Goal: Task Accomplishment & Management: Use online tool/utility

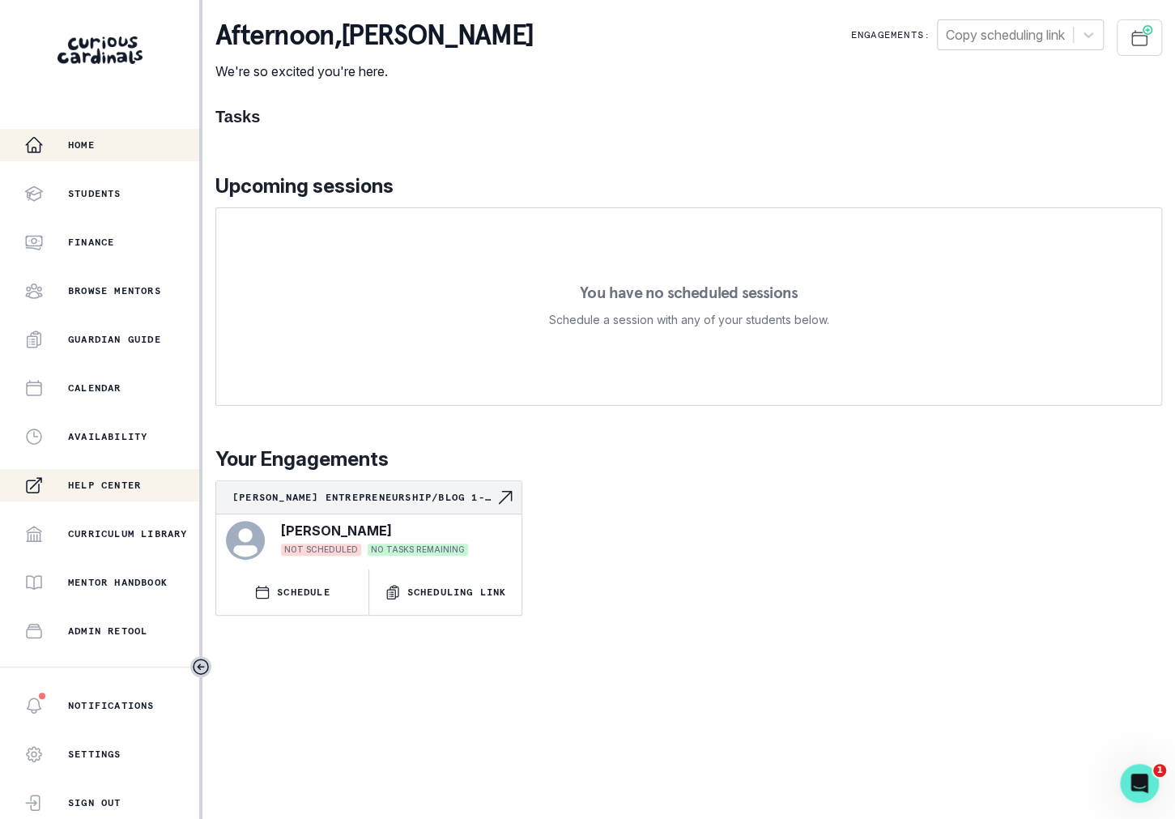
scroll to position [175, 0]
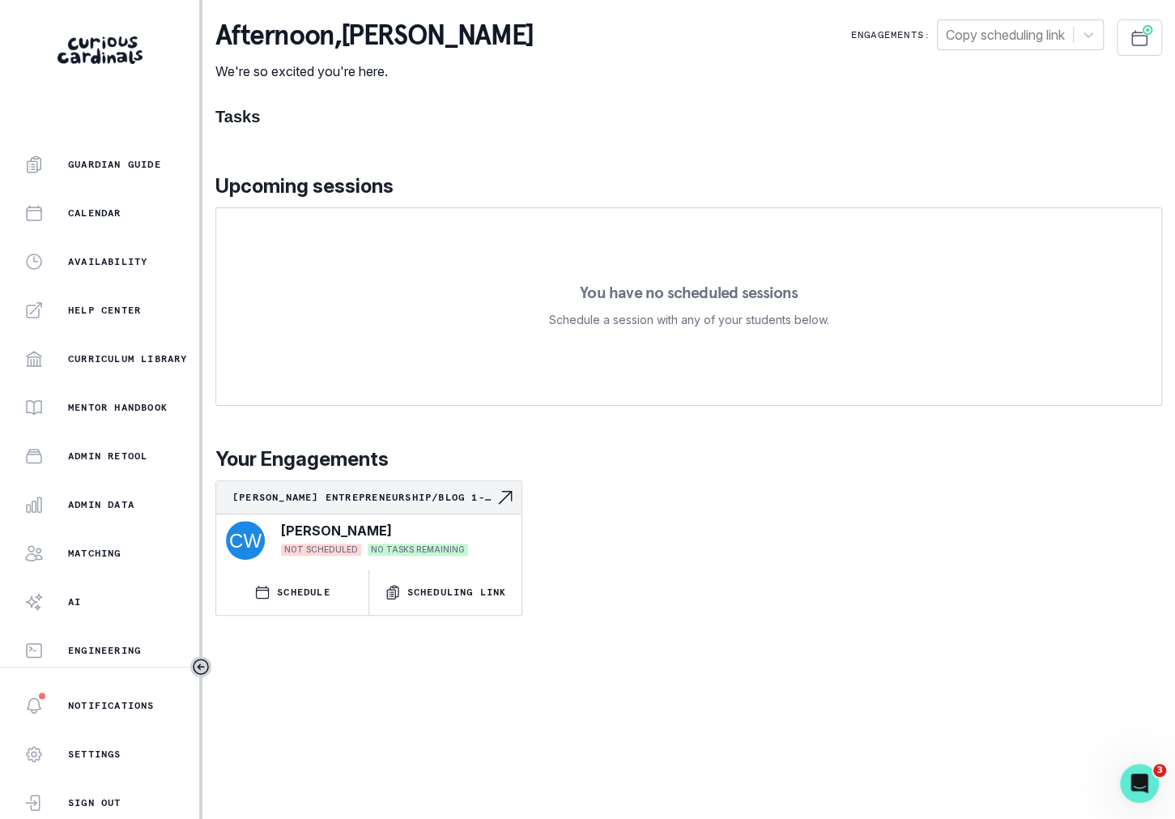
click at [121, 485] on div "Home Students Finance Browse Mentors Guardian Guide Calendar Availability Help …" at bounding box center [99, 398] width 199 height 538
click at [120, 508] on p "Admin Data" at bounding box center [101, 504] width 66 height 13
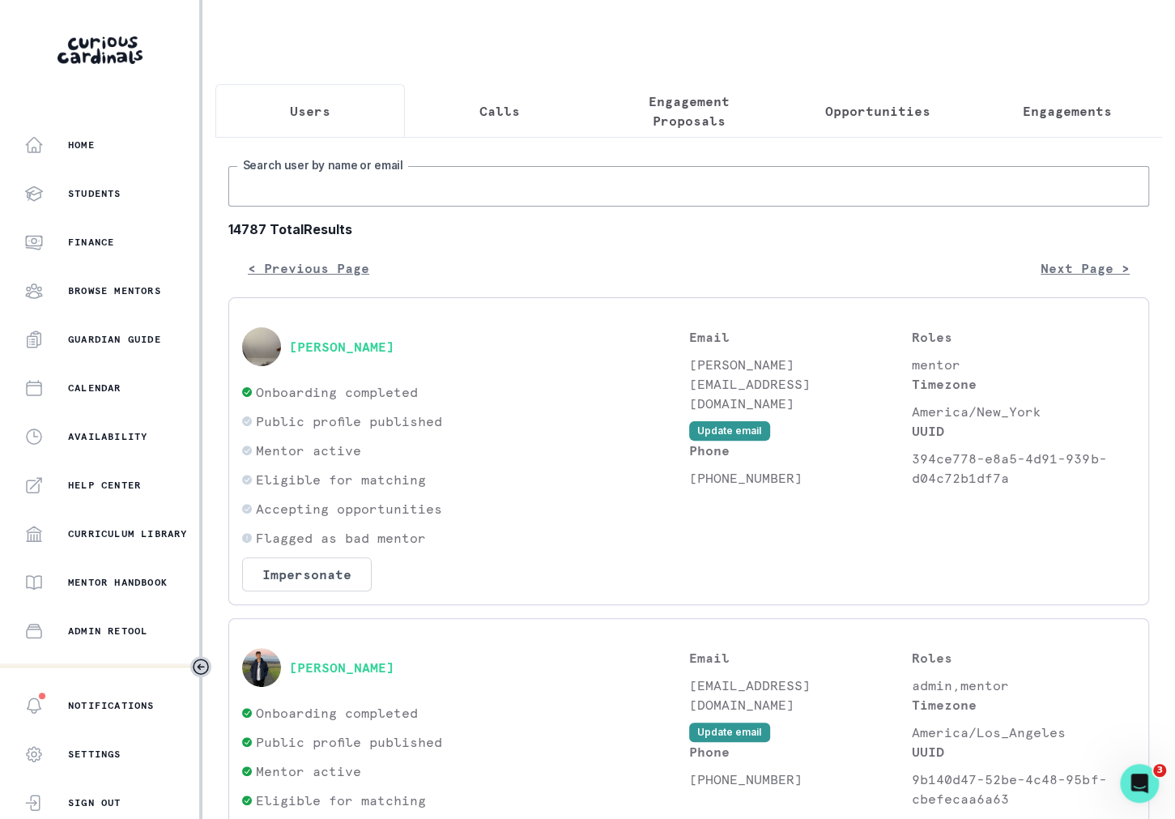
click at [439, 169] on input "Search user by name or email" at bounding box center [688, 186] width 921 height 40
type input "[PERSON_NAME]"
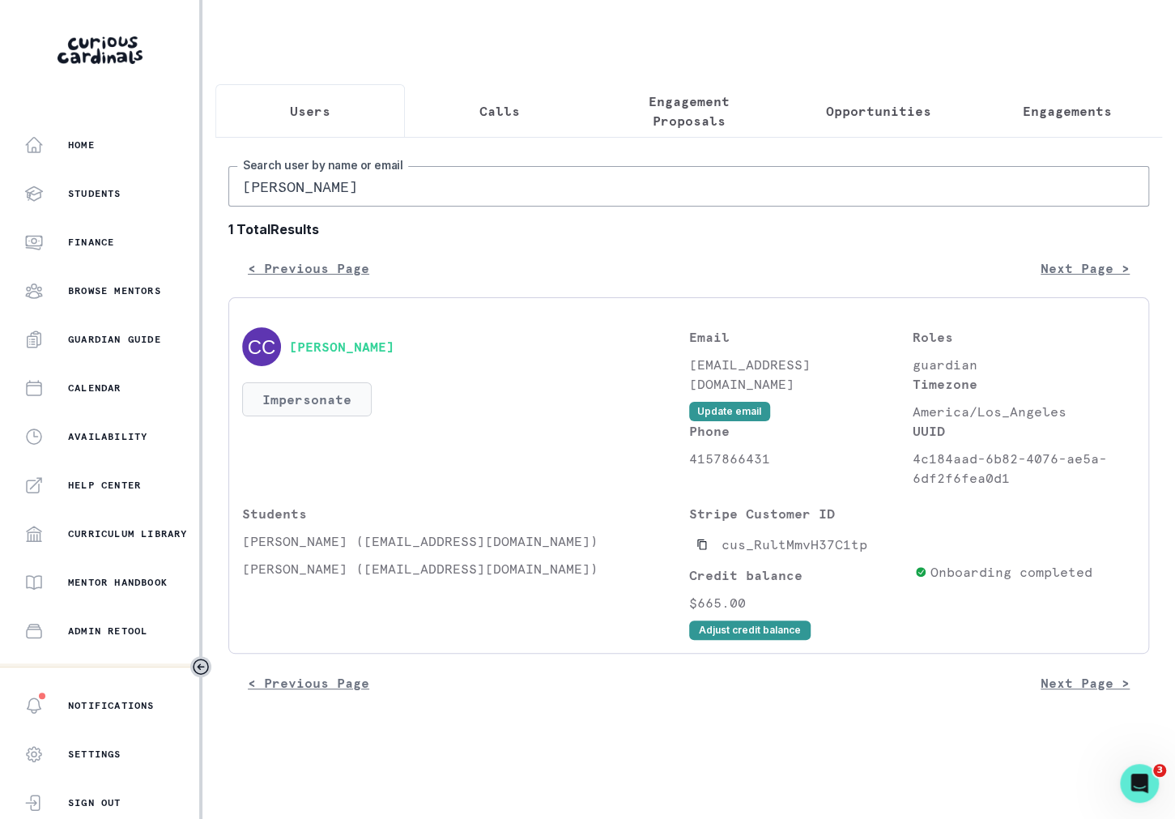
click at [303, 382] on button "Impersonate" at bounding box center [307, 399] width 130 height 34
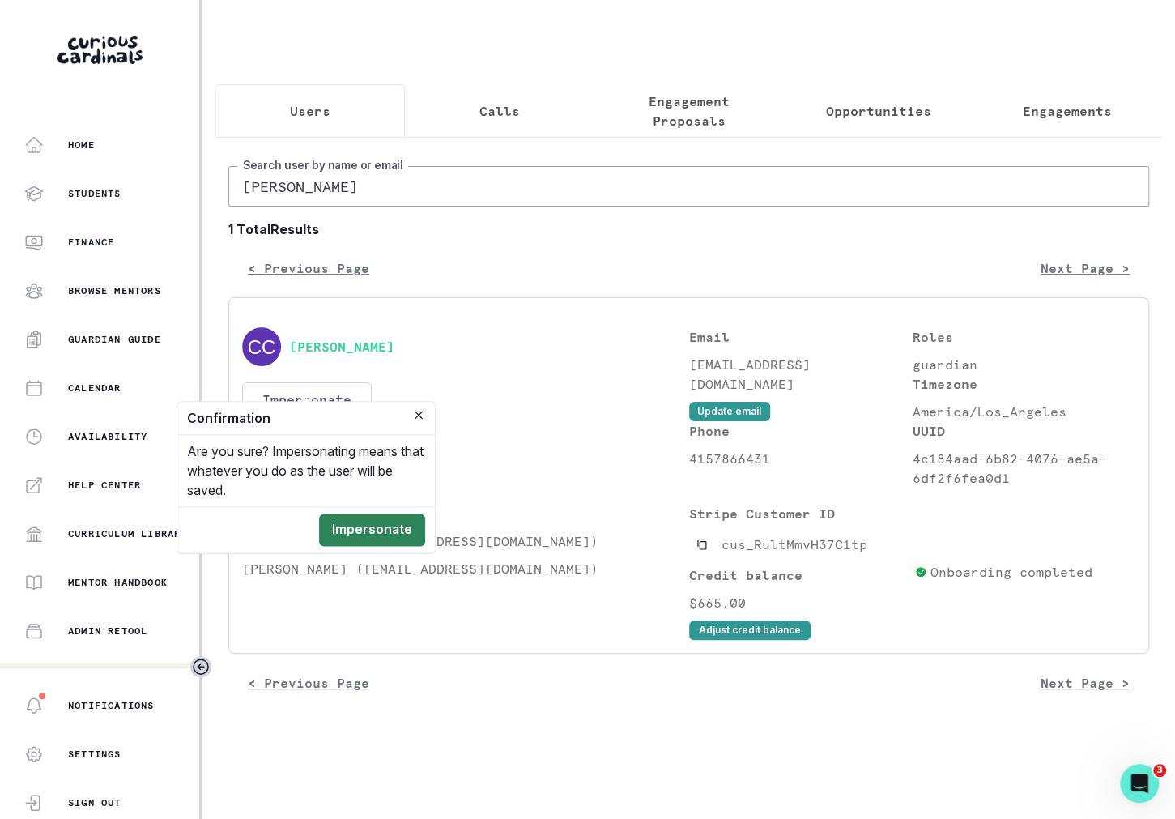
click at [376, 535] on button "Impersonate" at bounding box center [372, 530] width 106 height 32
